Goal: Task Accomplishment & Management: Manage account settings

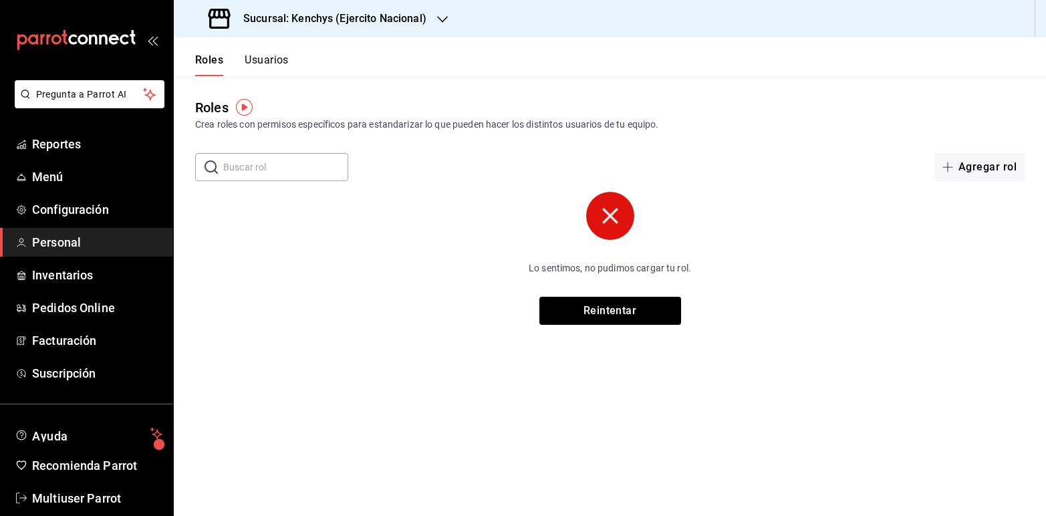
scroll to position [21, 0]
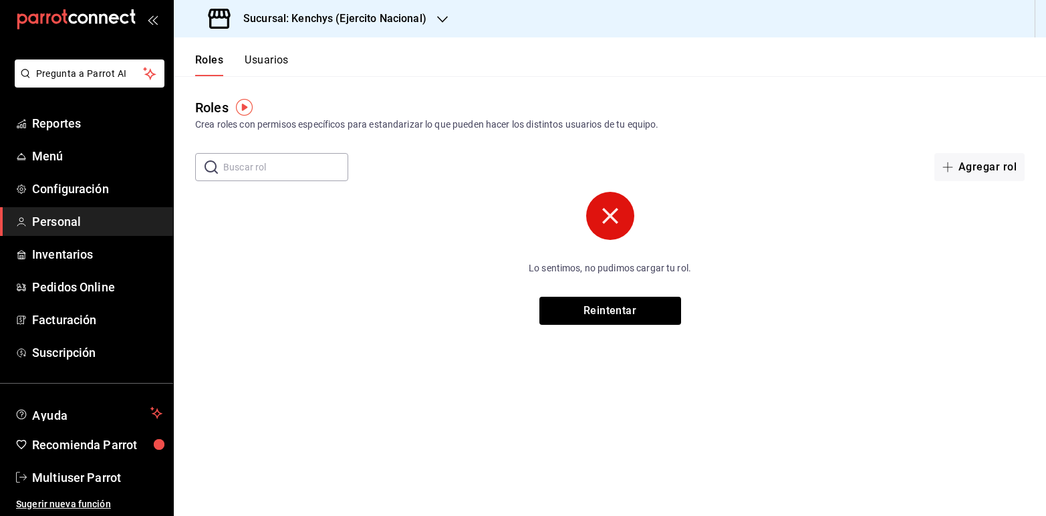
click at [443, 21] on icon "button" at bounding box center [442, 19] width 11 height 11
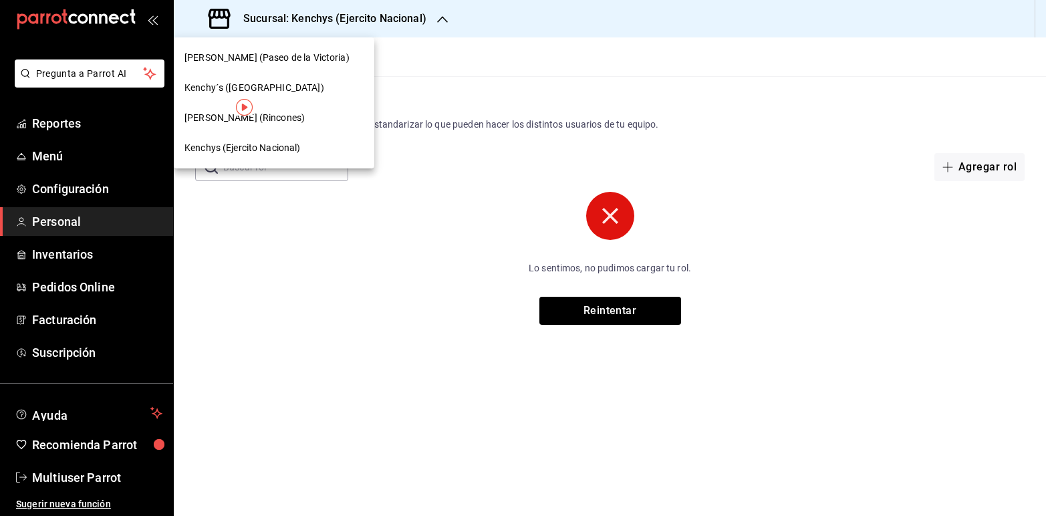
click at [262, 152] on span "Kenchys (Ejercito Nacional)" at bounding box center [242, 148] width 116 height 14
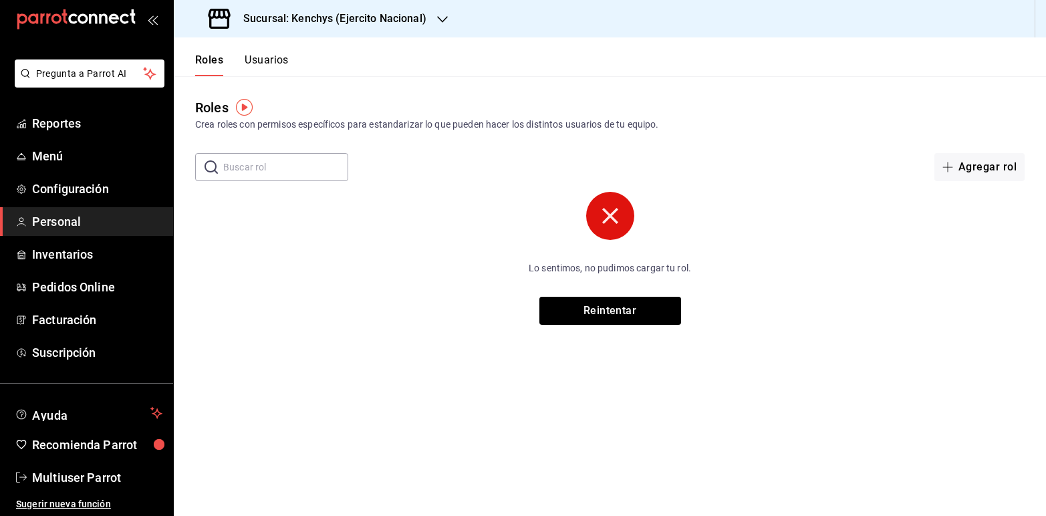
click at [61, 222] on span "Personal" at bounding box center [97, 222] width 130 height 18
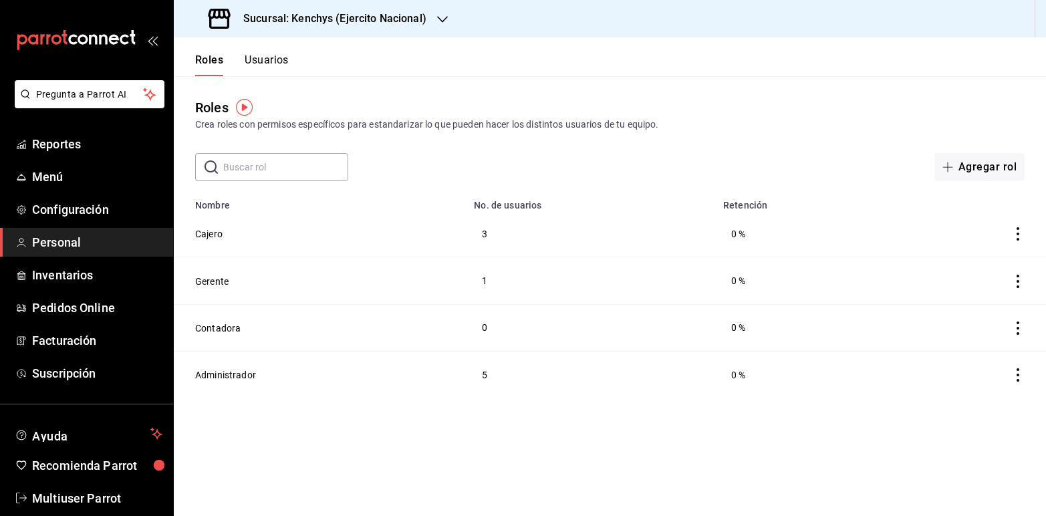
click at [263, 57] on button "Usuarios" at bounding box center [267, 64] width 44 height 23
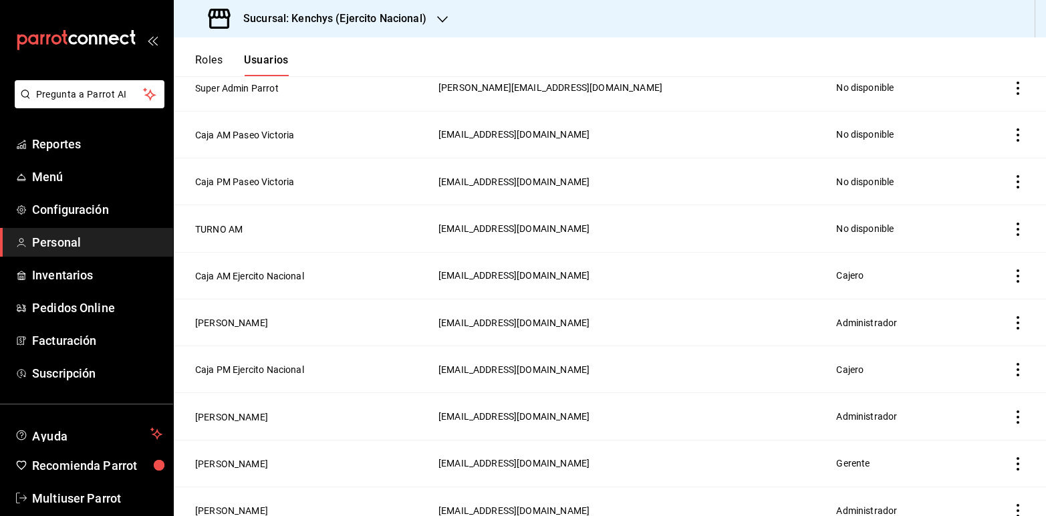
scroll to position [551, 0]
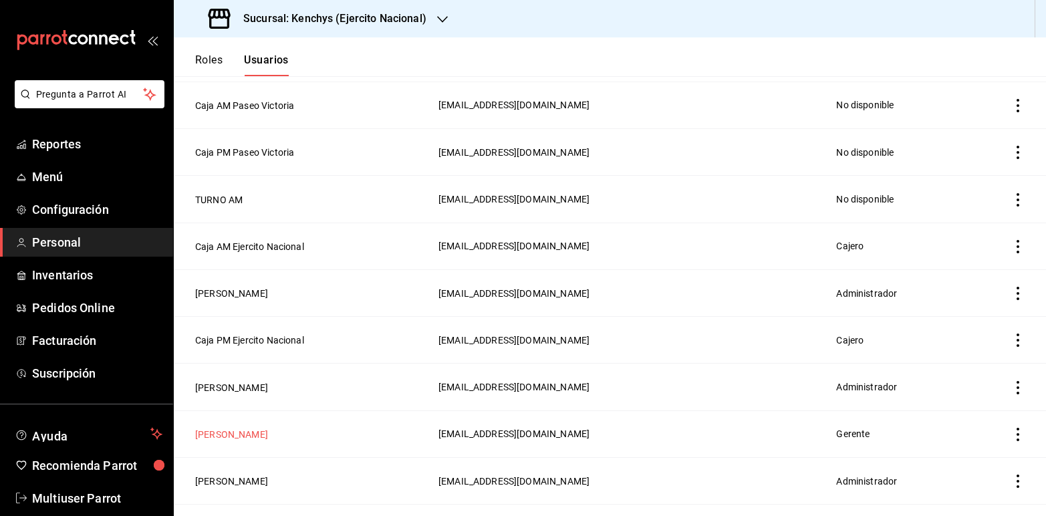
click at [225, 433] on button "[PERSON_NAME]" at bounding box center [231, 434] width 73 height 13
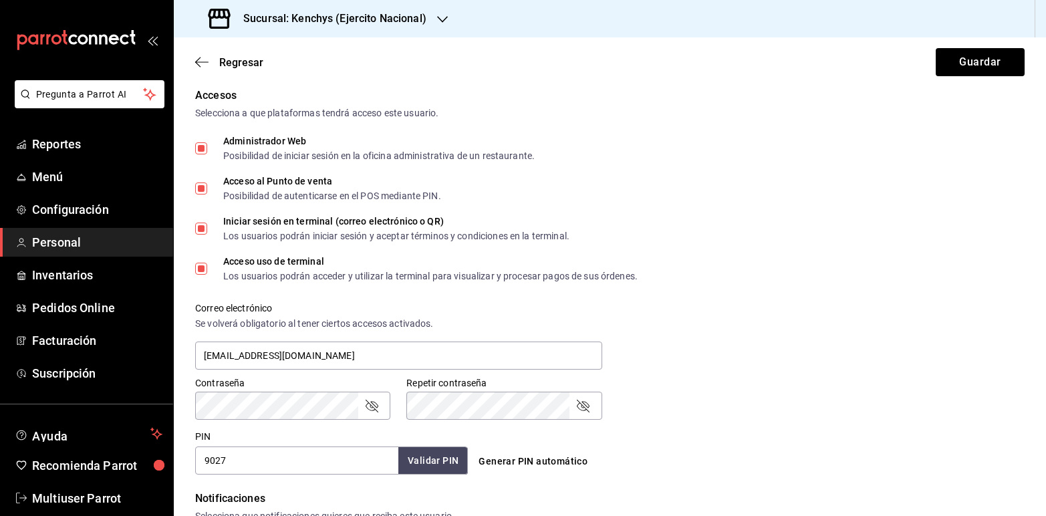
scroll to position [336, 0]
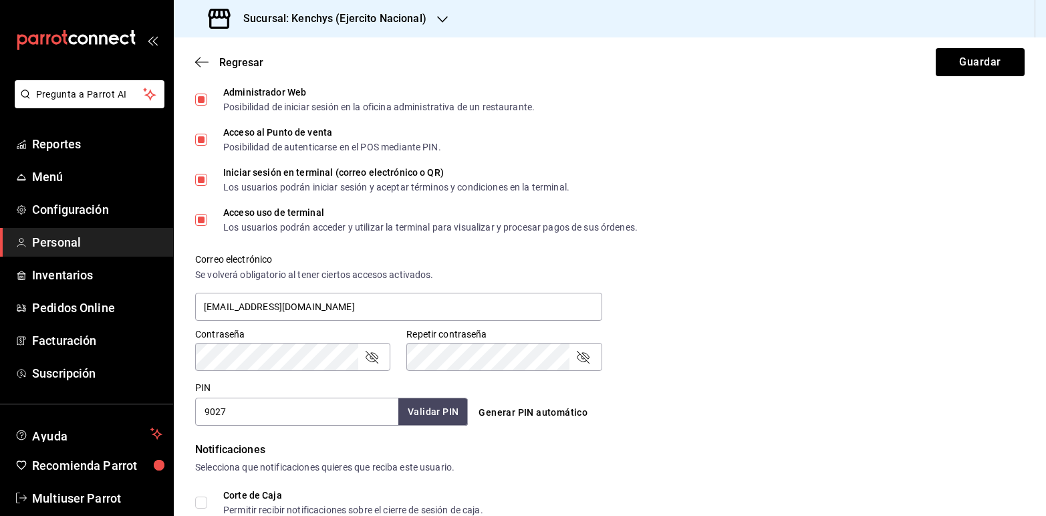
click at [372, 355] on icon "passwordField" at bounding box center [372, 357] width 16 height 16
click at [582, 354] on icon "passwordField" at bounding box center [583, 357] width 16 height 16
click at [943, 67] on button "Guardar" at bounding box center [980, 62] width 89 height 28
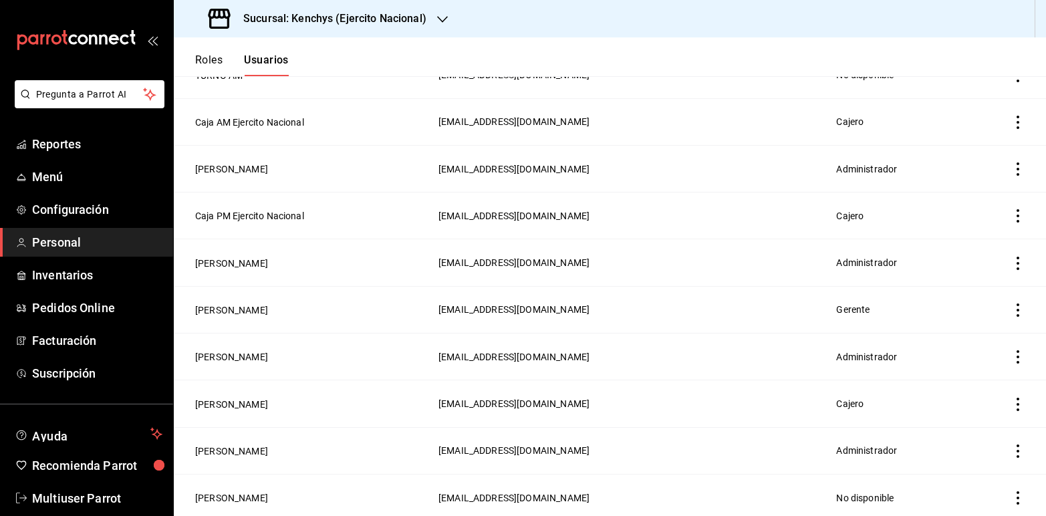
scroll to position [680, 0]
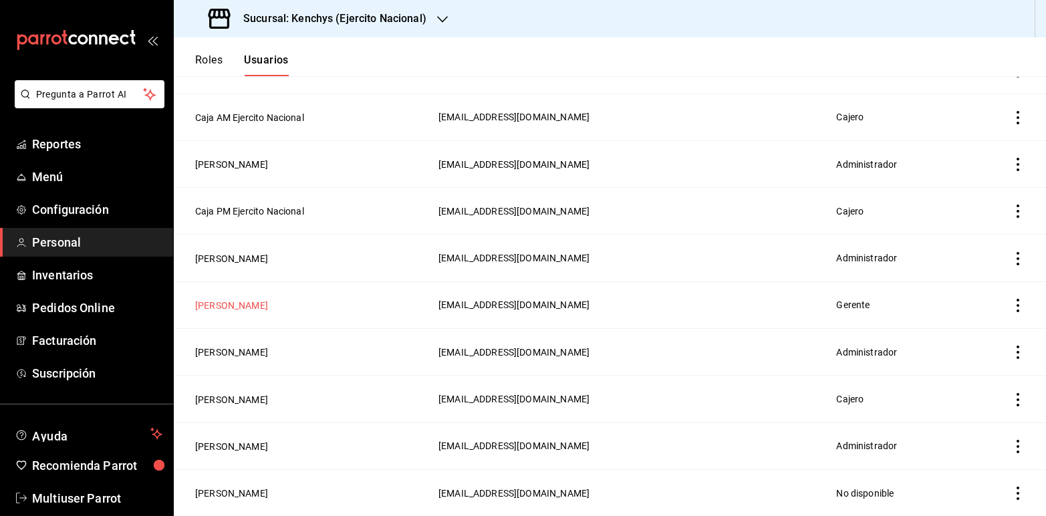
click at [229, 307] on button "[PERSON_NAME]" at bounding box center [231, 305] width 73 height 13
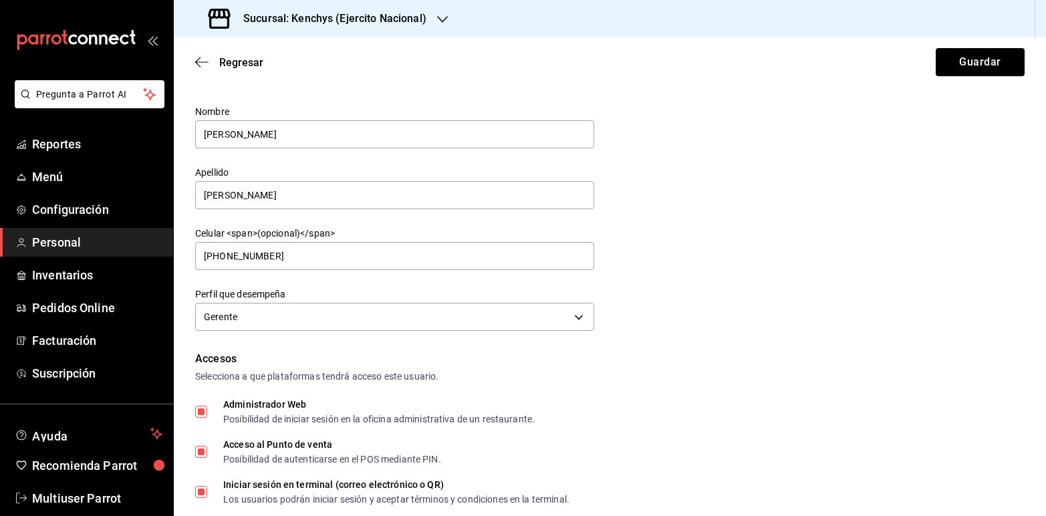
scroll to position [20, 0]
